Goal: Check status: Check status

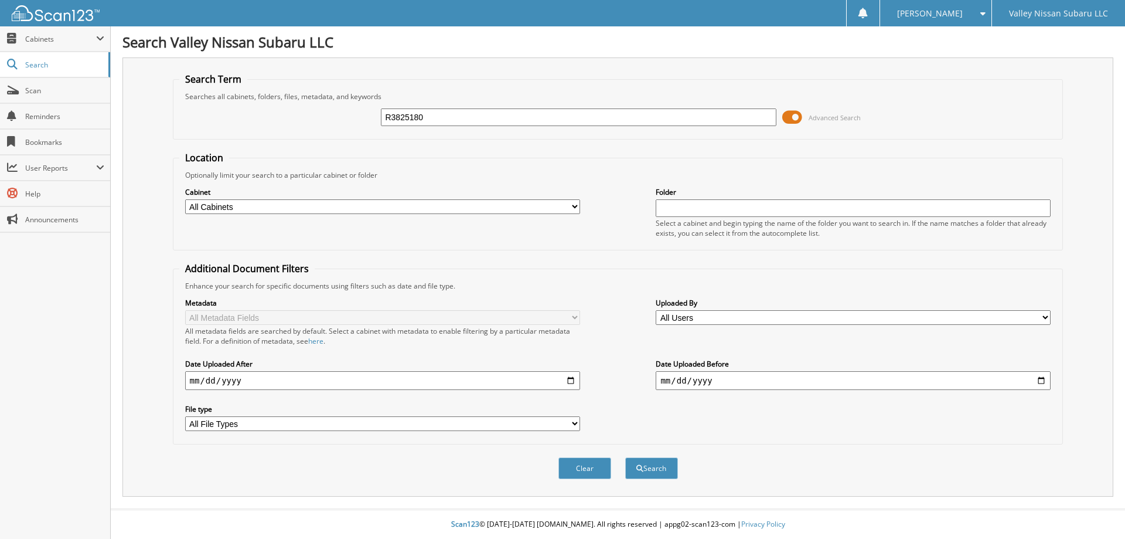
type input "R3825180"
click at [625, 457] on button "Search" at bounding box center [651, 468] width 53 height 22
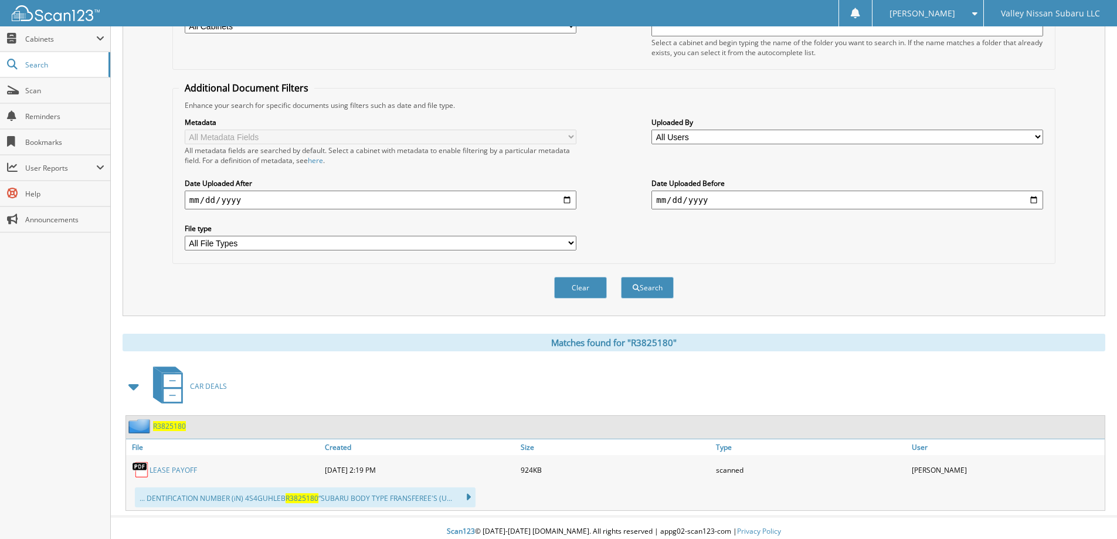
scroll to position [188, 0]
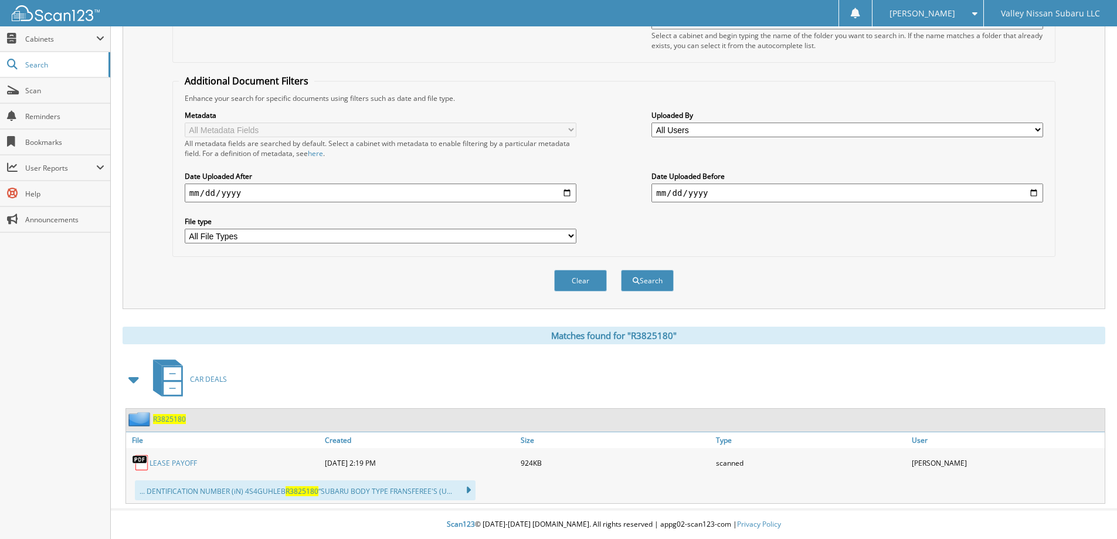
click at [173, 467] on link "LEASE PAYOFF" at bounding box center [172, 463] width 47 height 10
click at [57, 100] on link "Scan" at bounding box center [55, 90] width 110 height 25
